Goal: Task Accomplishment & Management: Use online tool/utility

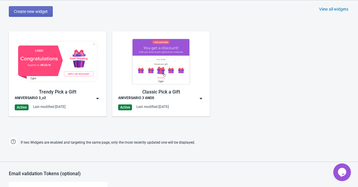
scroll to position [312, 0]
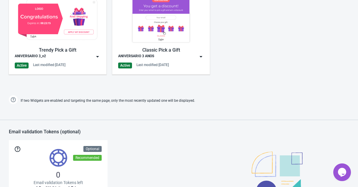
click at [98, 57] on img at bounding box center [98, 57] width 6 height 6
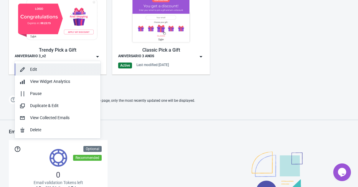
click at [34, 72] on div "Edit" at bounding box center [63, 69] width 66 height 6
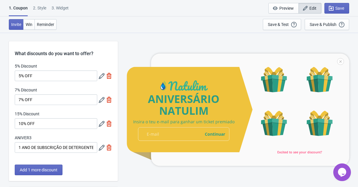
click at [102, 77] on icon at bounding box center [102, 76] width 6 height 6
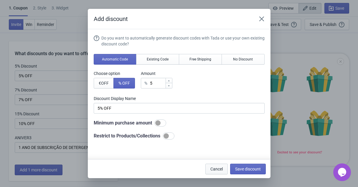
click at [215, 172] on button "Cancel" at bounding box center [217, 169] width 22 height 11
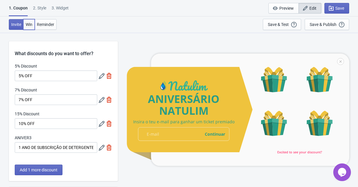
click at [31, 24] on span "Win" at bounding box center [29, 24] width 7 height 5
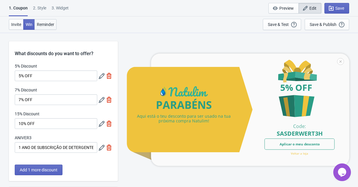
click at [45, 23] on span "Reminder" at bounding box center [45, 24] width 17 height 5
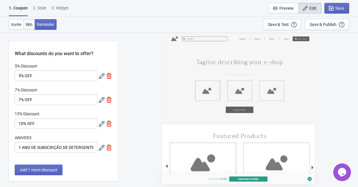
click at [26, 27] on span "Win" at bounding box center [29, 24] width 7 height 5
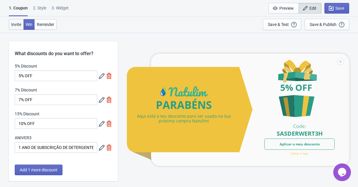
click at [18, 25] on span "Invite" at bounding box center [16, 24] width 10 height 5
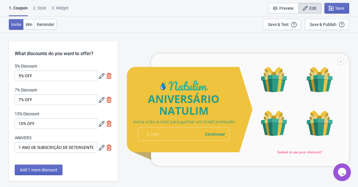
click at [63, 8] on div "3. Widget" at bounding box center [60, 10] width 17 height 10
select select "specificURL"
select select "once"
select select "1"
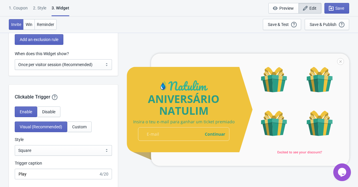
scroll to position [551, 0]
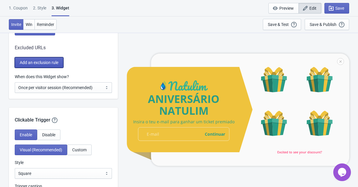
click at [43, 65] on span "Add an exclusion rule" at bounding box center [39, 62] width 39 height 5
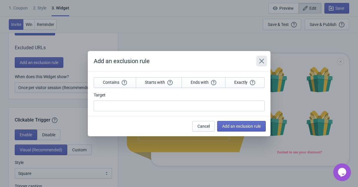
click at [264, 60] on icon "Close" at bounding box center [262, 61] width 6 height 6
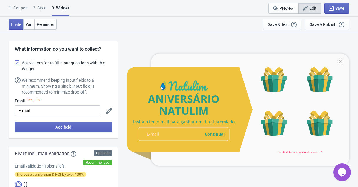
scroll to position [551, 0]
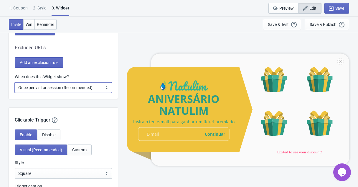
click at [71, 90] on select "Every new visit of page Once every period of time Once per visitor session (Rec…" at bounding box center [63, 87] width 97 height 11
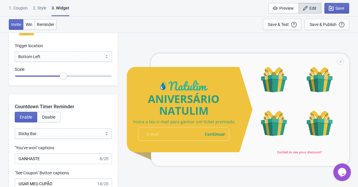
scroll to position [659, 0]
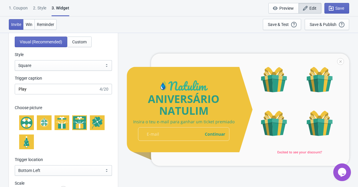
click at [13, 9] on div "1. Coupon" at bounding box center [18, 10] width 19 height 10
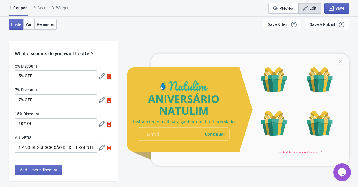
click at [331, 9] on icon "button" at bounding box center [331, 8] width 5 height 5
